Goal: Task Accomplishment & Management: Complete application form

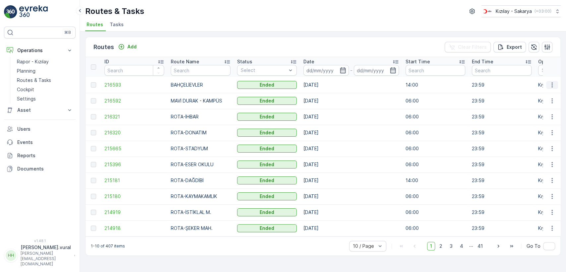
click at [556, 85] on button "button" at bounding box center [552, 85] width 12 height 8
click at [548, 91] on span "See More Details" at bounding box center [536, 94] width 38 height 7
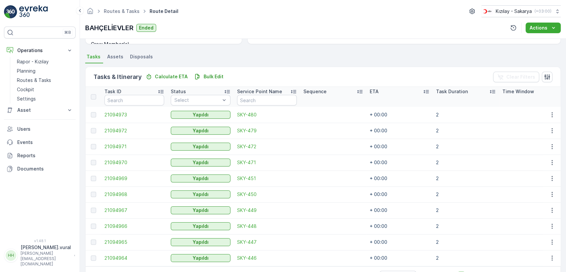
scroll to position [157, 0]
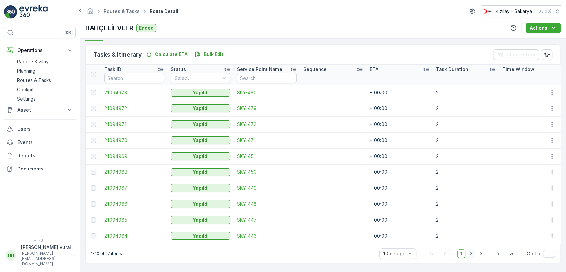
click at [467, 254] on span "2" at bounding box center [470, 253] width 9 height 9
click at [483, 253] on span "3" at bounding box center [481, 253] width 9 height 9
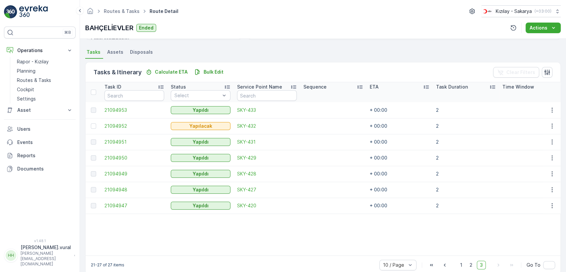
scroll to position [151, 0]
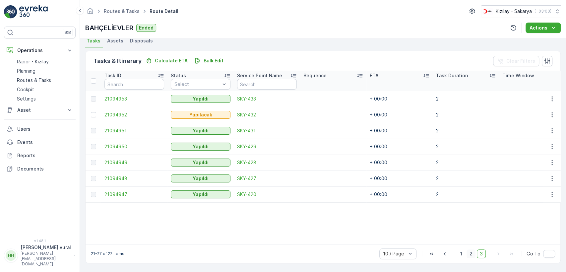
click at [467, 252] on span "2" at bounding box center [470, 253] width 9 height 9
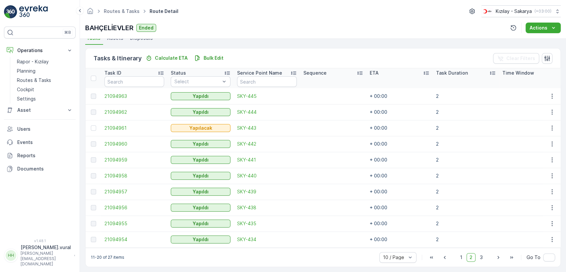
scroll to position [157, 0]
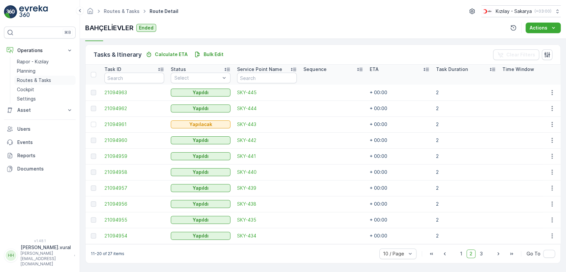
click at [56, 81] on link "Routes & Tasks" at bounding box center [44, 80] width 61 height 9
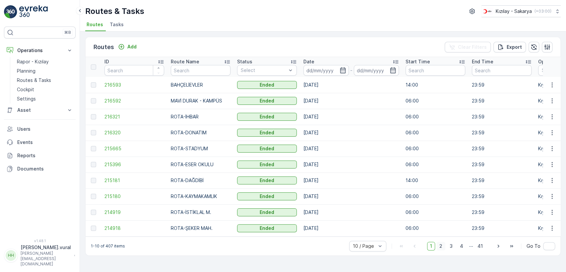
click at [438, 247] on span "2" at bounding box center [440, 246] width 9 height 9
click at [433, 250] on span "1" at bounding box center [431, 246] width 8 height 9
click at [443, 250] on span "2" at bounding box center [440, 246] width 9 height 9
click at [125, 48] on div "Add" at bounding box center [127, 46] width 19 height 7
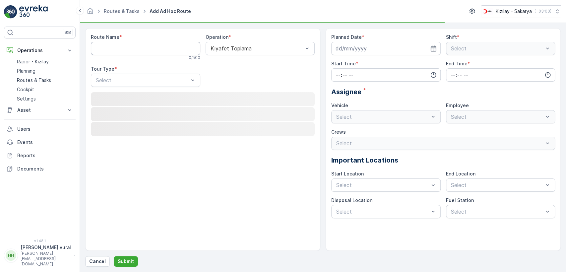
click at [127, 56] on div "0 / 500" at bounding box center [145, 57] width 109 height 5
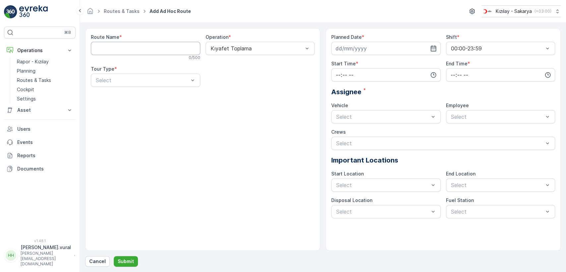
click at [118, 52] on Name "Route Name" at bounding box center [145, 48] width 109 height 13
type Name "AGORA"
click at [129, 82] on div at bounding box center [142, 80] width 94 height 6
click at [130, 93] on div "Static" at bounding box center [145, 96] width 109 height 11
click at [251, 79] on div at bounding box center [257, 80] width 94 height 6
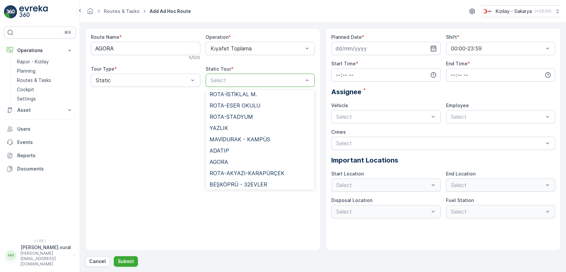
scroll to position [455, 0]
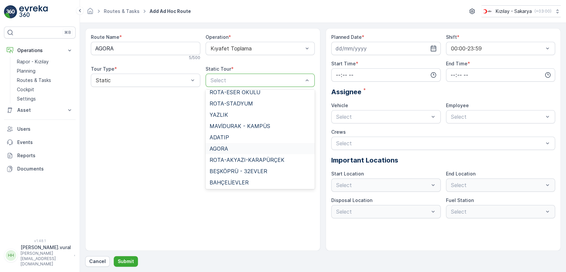
click at [233, 147] on div "AGORA" at bounding box center [259, 149] width 101 height 6
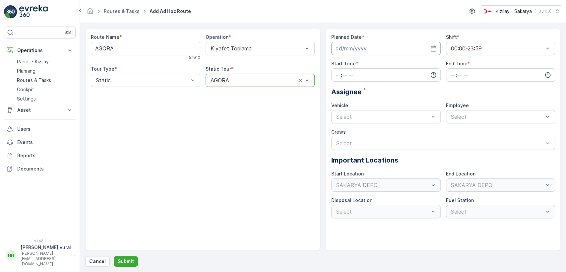
click at [366, 54] on input at bounding box center [385, 48] width 109 height 13
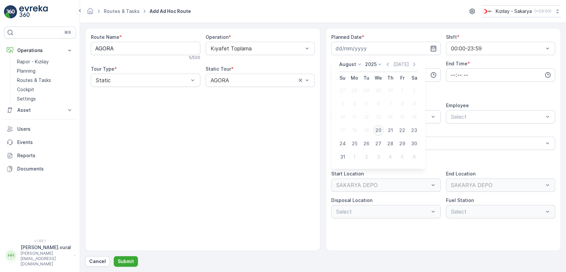
click at [376, 128] on div "20" at bounding box center [378, 130] width 11 height 11
type input "[DATE]"
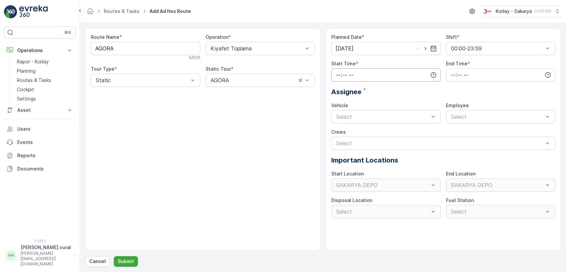
click at [361, 75] on input "time" at bounding box center [385, 74] width 109 height 13
click at [339, 141] on span "06" at bounding box center [338, 142] width 6 height 7
type input "06:00"
click at [457, 82] on div "Planned Date * [DATE] Shift * 00:00-23:59 Start Time * 06:00 00 01 02 03 04 05 …" at bounding box center [443, 126] width 224 height 184
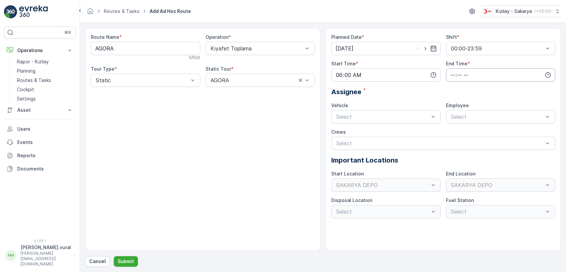
click at [457, 80] on input "time" at bounding box center [500, 74] width 109 height 13
click at [454, 142] on span "23" at bounding box center [452, 142] width 5 height 7
type input "23:00"
click at [377, 122] on div "Select" at bounding box center [385, 116] width 109 height 13
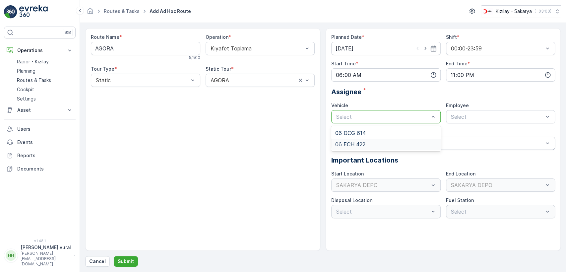
click at [362, 141] on span "06 ECH 422" at bounding box center [350, 144] width 30 height 6
click at [462, 123] on div "Planned Date * [DATE] Shift * 00:00-23:59 Start Time * 06:00 End Time * 23:00 A…" at bounding box center [443, 126] width 224 height 184
click at [462, 121] on div "Select" at bounding box center [500, 116] width 109 height 13
click at [460, 131] on span "06ECH422" at bounding box center [463, 133] width 27 height 6
click at [131, 259] on p "Submit" at bounding box center [126, 261] width 16 height 7
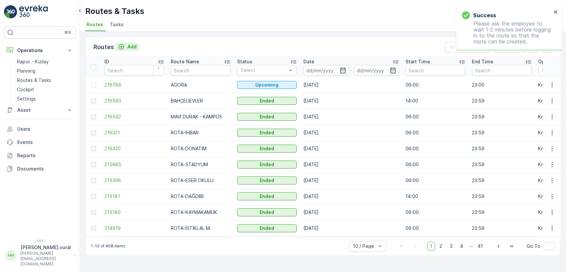
click at [133, 47] on p "Add" at bounding box center [131, 46] width 9 height 7
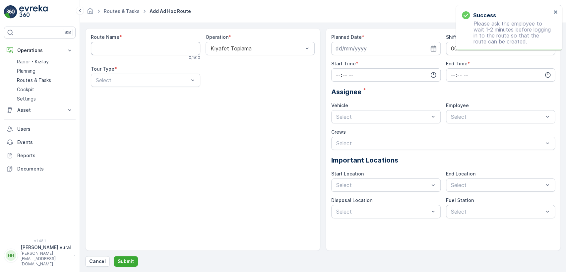
click at [133, 47] on Name "Route Name" at bounding box center [145, 48] width 109 height 13
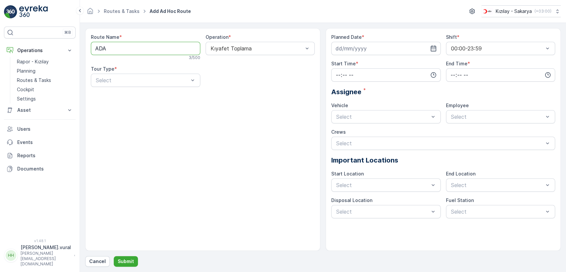
type Name "ADATIP"
click at [136, 76] on div "Select" at bounding box center [145, 80] width 109 height 13
click at [122, 96] on div "Static" at bounding box center [145, 96] width 101 height 6
click at [218, 88] on div "Route Name * ADATIP 6 / 500 Operation * Kıyafet Toplama Tour Type * option Stat…" at bounding box center [203, 63] width 224 height 58
click at [211, 80] on div at bounding box center [257, 80] width 94 height 6
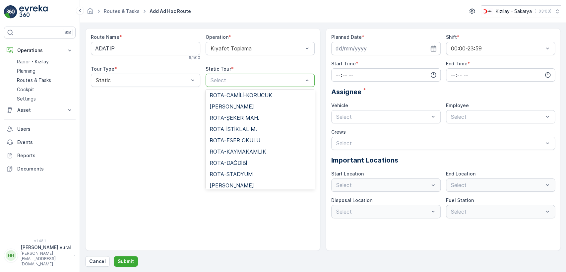
scroll to position [455, 0]
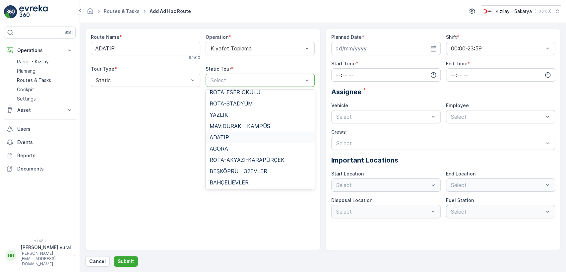
click at [230, 137] on div "ADATIP" at bounding box center [259, 137] width 101 height 6
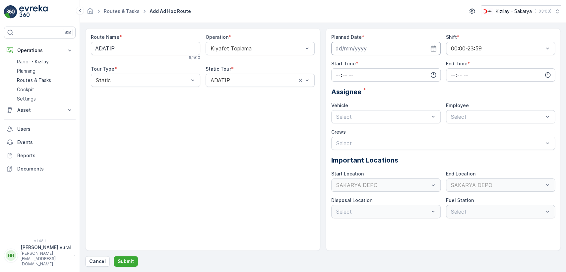
click at [390, 53] on input at bounding box center [385, 48] width 109 height 13
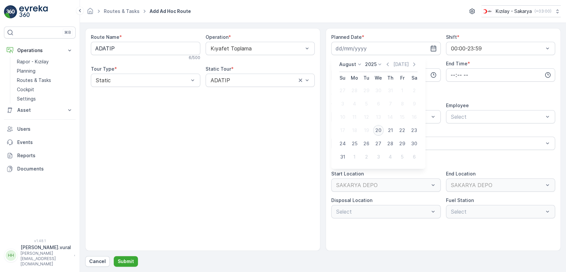
click at [373, 130] on div "20" at bounding box center [378, 130] width 11 height 11
type input "[DATE]"
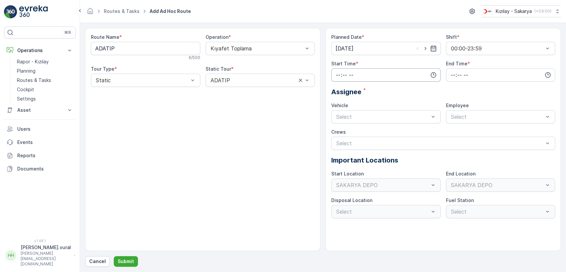
click at [362, 75] on input "time" at bounding box center [385, 74] width 109 height 13
click at [339, 141] on span "14" at bounding box center [337, 142] width 5 height 7
type input "14:00"
click at [453, 74] on input "time" at bounding box center [500, 74] width 109 height 13
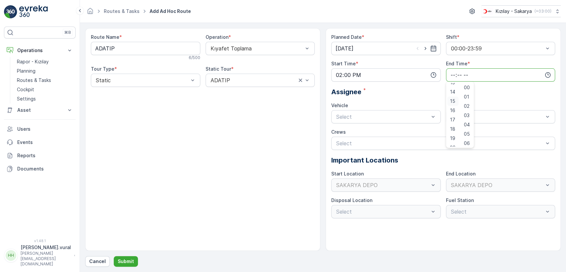
scroll to position [159, 0]
click at [449, 137] on div "23" at bounding box center [452, 141] width 11 height 9
type input "23:00"
click at [395, 115] on div at bounding box center [382, 117] width 94 height 6
click at [363, 139] on div "06 ECH 422" at bounding box center [385, 144] width 109 height 11
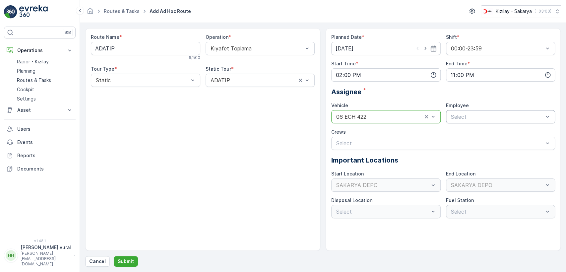
click at [464, 118] on div at bounding box center [497, 117] width 94 height 6
click at [459, 134] on span "06ECH422" at bounding box center [463, 133] width 27 height 6
click at [124, 265] on button "Submit" at bounding box center [126, 261] width 24 height 11
